Goal: Check status: Check status

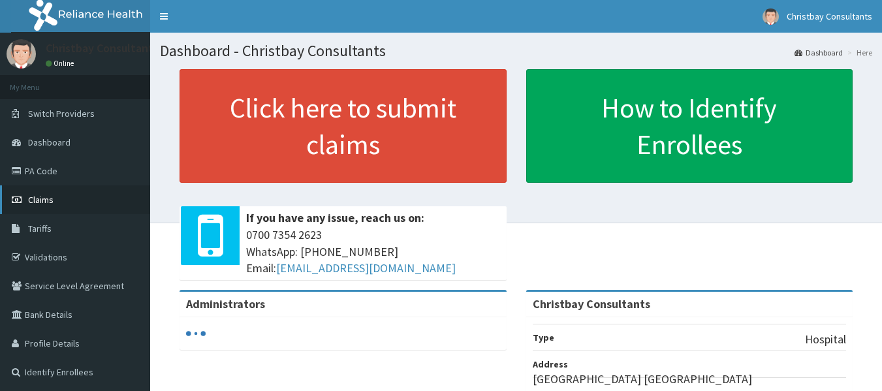
click at [47, 199] on span "Claims" at bounding box center [40, 200] width 25 height 12
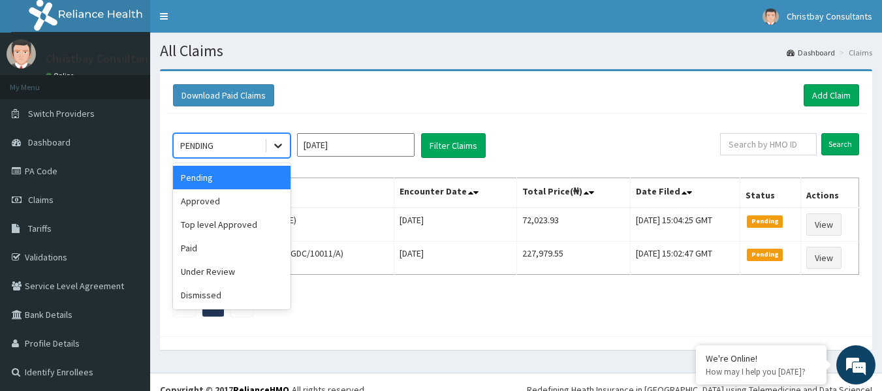
click at [278, 148] on icon at bounding box center [278, 146] width 8 height 5
click at [253, 196] on div "Approved" at bounding box center [231, 200] width 117 height 23
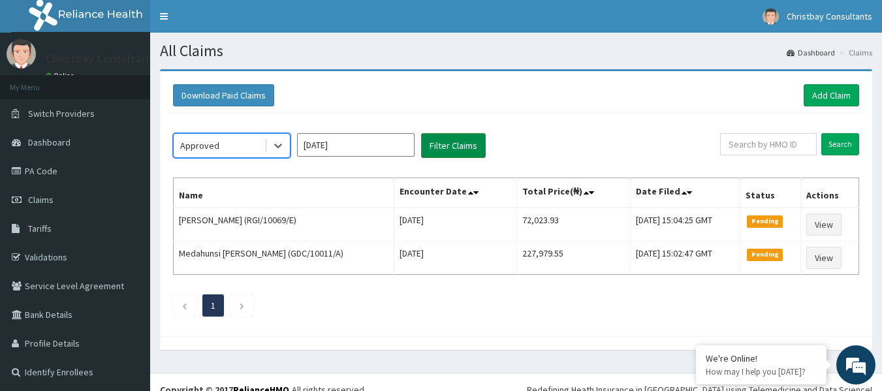
click at [437, 143] on button "Filter Claims" at bounding box center [453, 145] width 65 height 25
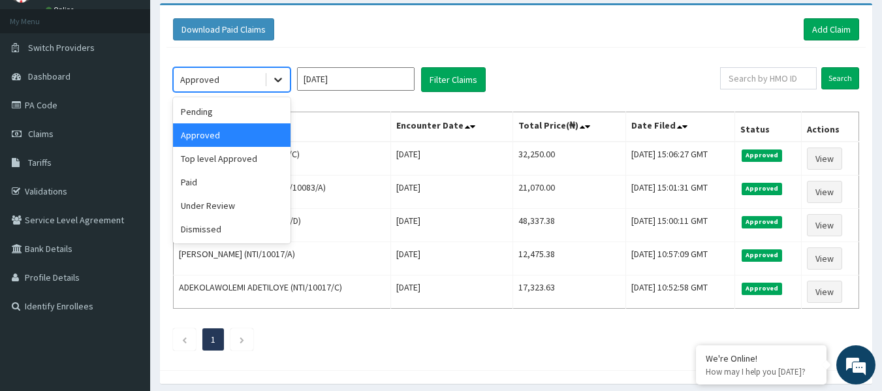
click at [278, 78] on icon at bounding box center [277, 79] width 13 height 13
click at [243, 114] on div "Pending" at bounding box center [231, 111] width 117 height 23
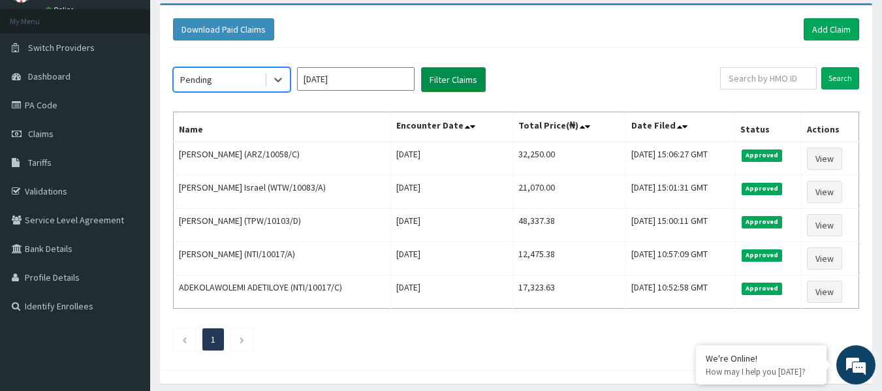
click at [446, 76] on button "Filter Claims" at bounding box center [453, 79] width 65 height 25
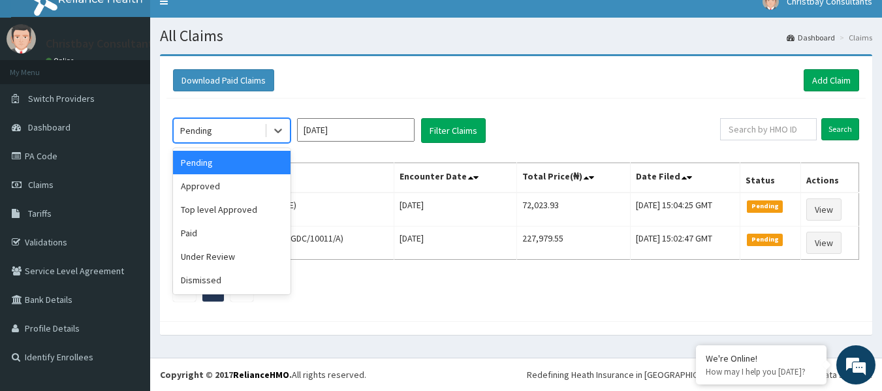
click at [226, 136] on div "Pending" at bounding box center [219, 130] width 91 height 21
click at [239, 206] on div "Top level Approved" at bounding box center [231, 209] width 117 height 23
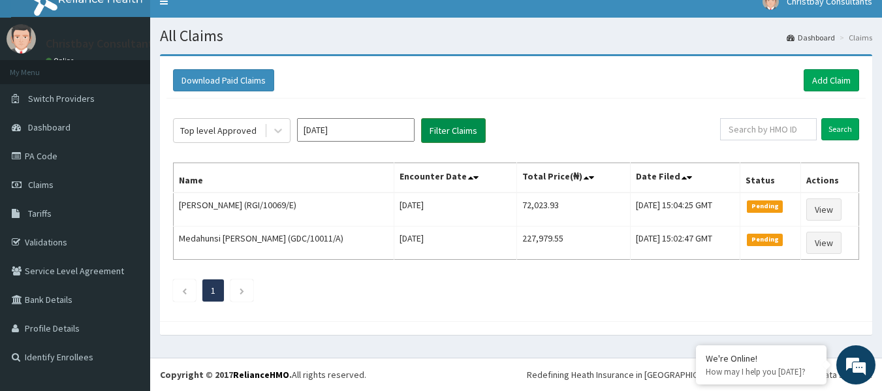
click at [458, 130] on button "Filter Claims" at bounding box center [453, 130] width 65 height 25
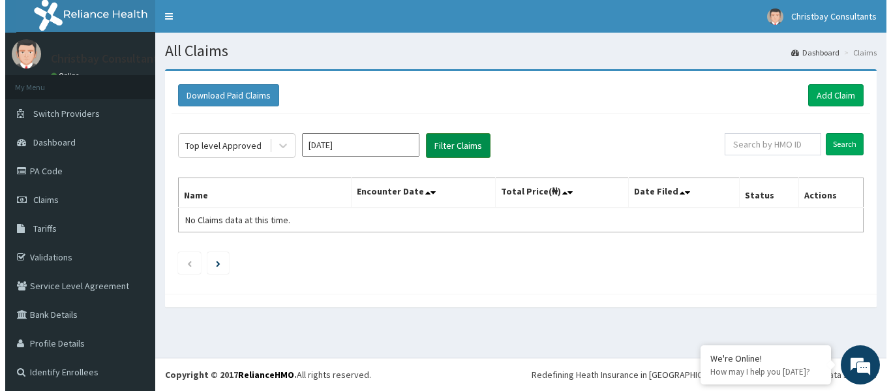
scroll to position [0, 0]
